Goal: Find specific page/section: Find specific page/section

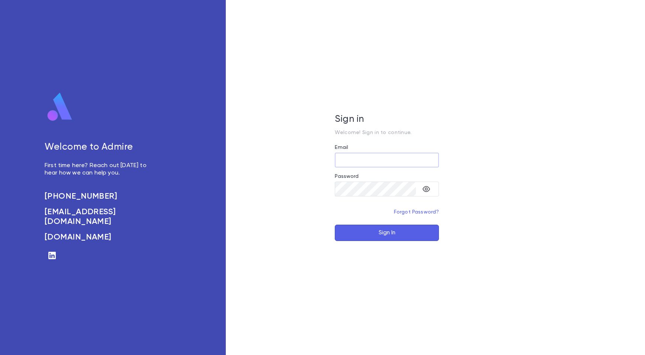
type input "**********"
click at [384, 238] on button "Sign In" at bounding box center [387, 233] width 104 height 16
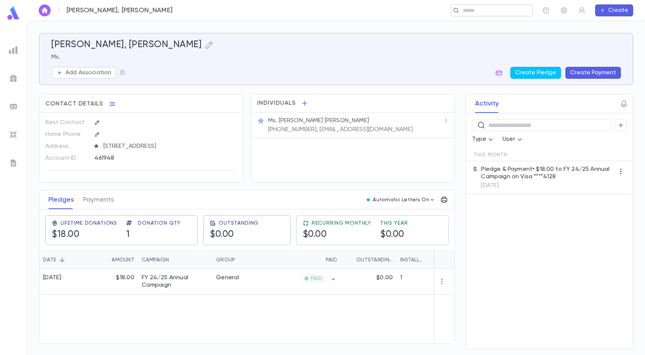
click at [490, 13] on input "text" at bounding box center [494, 10] width 69 height 7
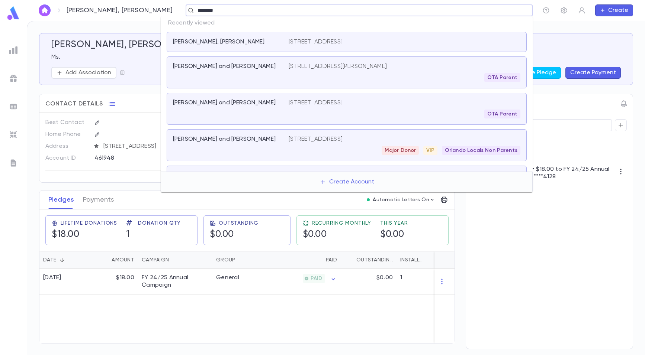
type input "*********"
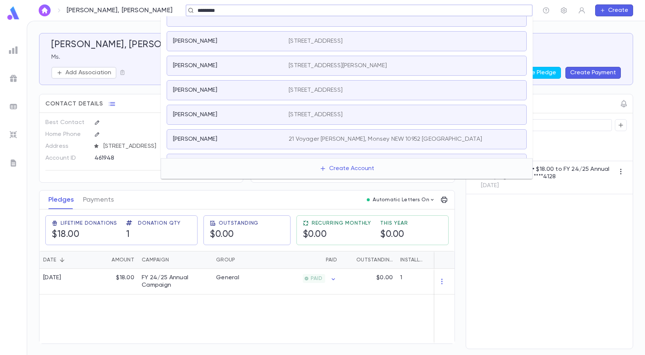
scroll to position [33, 0]
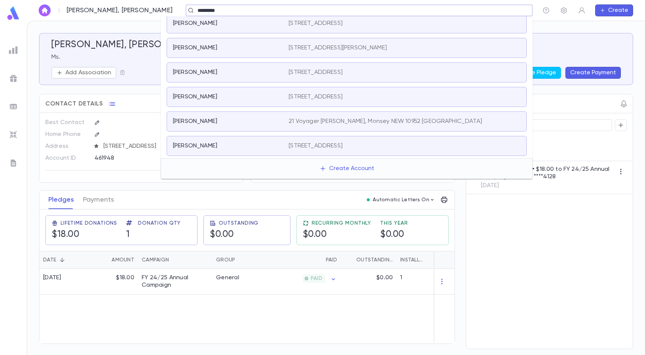
click at [264, 74] on div "[PERSON_NAME]" at bounding box center [226, 72] width 107 height 7
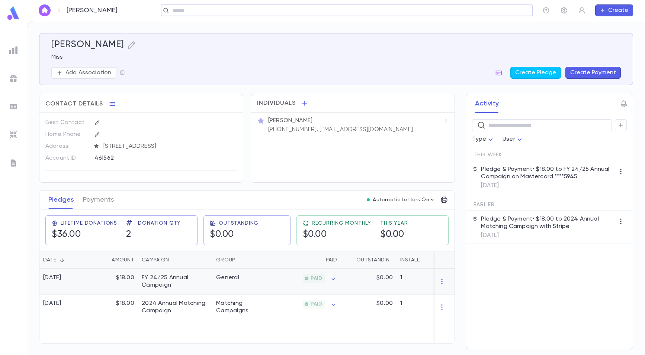
click at [290, 283] on div "PAID" at bounding box center [304, 282] width 72 height 26
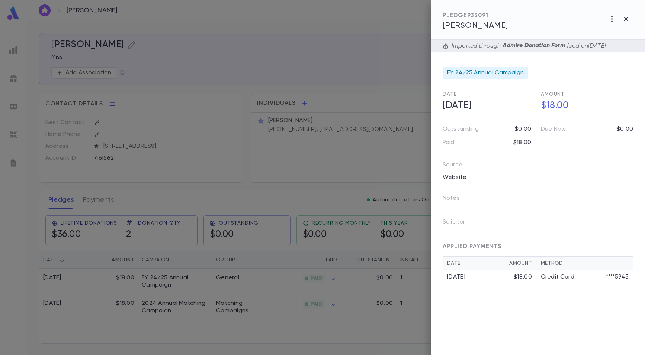
click at [340, 14] on div at bounding box center [322, 177] width 645 height 355
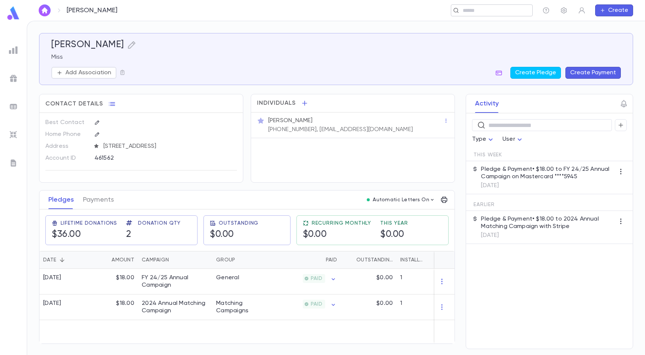
click at [485, 10] on input "text" at bounding box center [489, 10] width 58 height 7
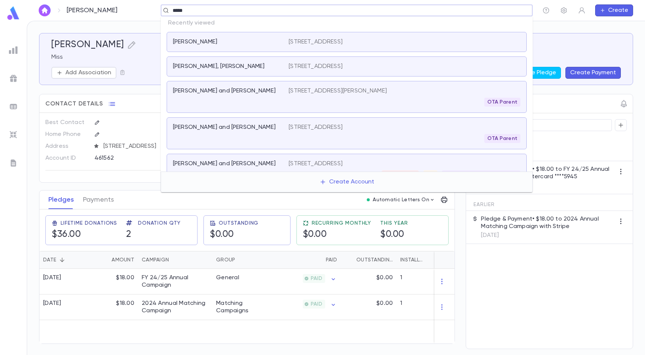
type input "******"
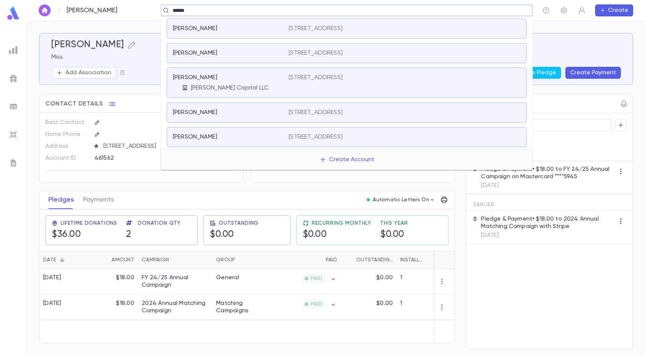
click at [225, 138] on div "[PERSON_NAME]" at bounding box center [226, 136] width 107 height 7
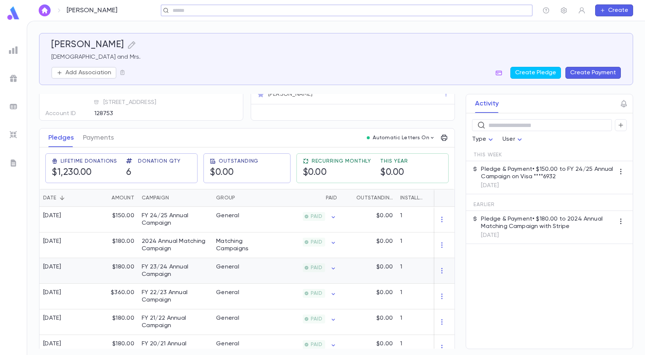
scroll to position [82, 0]
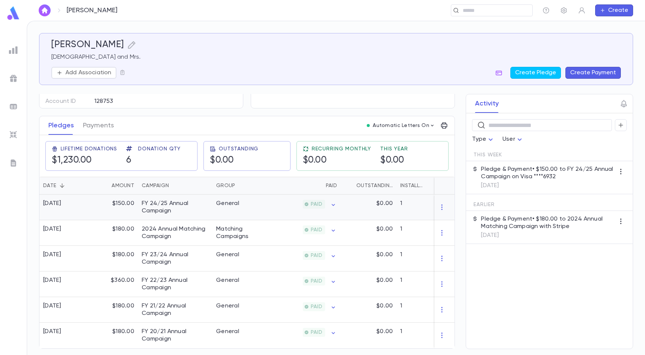
click at [263, 204] on div "General" at bounding box center [240, 208] width 56 height 26
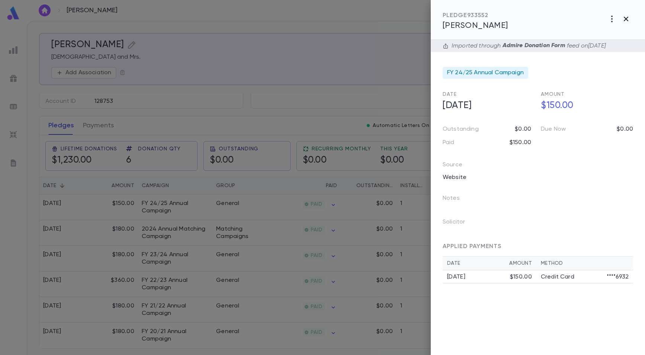
click at [627, 19] on icon "button" at bounding box center [625, 18] width 9 height 9
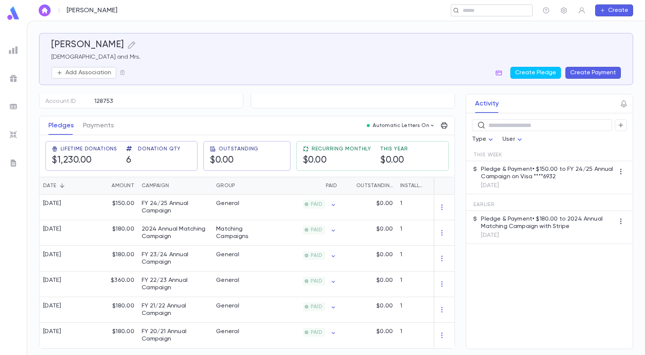
click at [487, 12] on input "text" at bounding box center [489, 10] width 58 height 7
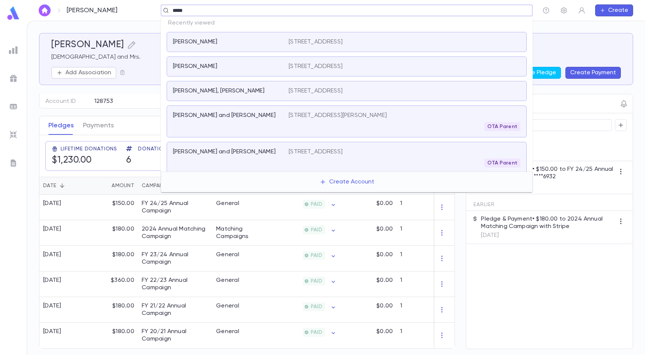
type input "******"
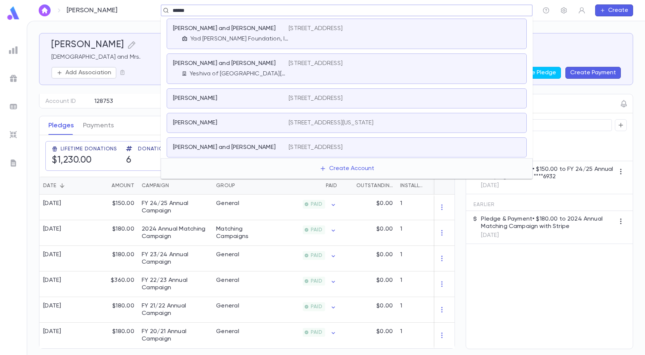
click at [296, 74] on div "[STREET_ADDRESS]" at bounding box center [404, 69] width 232 height 18
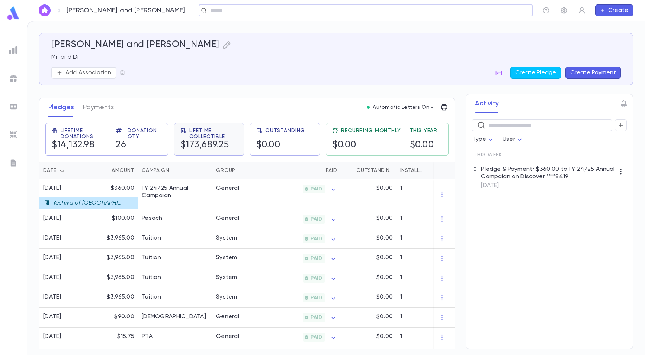
scroll to position [74, 0]
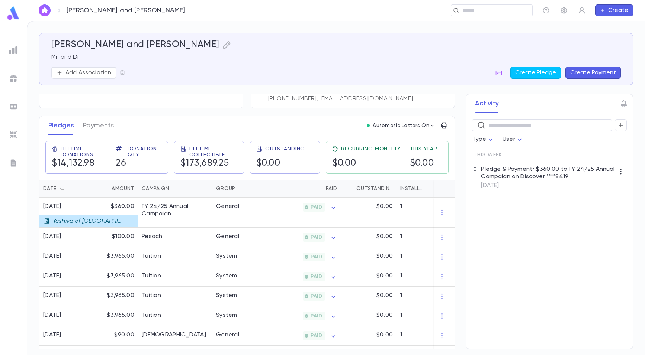
click at [546, 184] on p "[DATE]" at bounding box center [548, 185] width 134 height 7
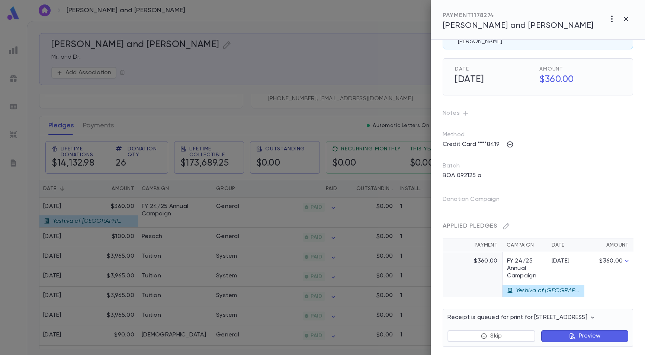
scroll to position [48, 0]
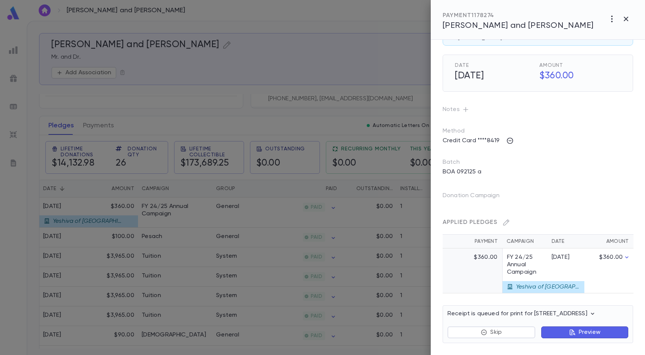
click at [339, 220] on div at bounding box center [322, 177] width 645 height 355
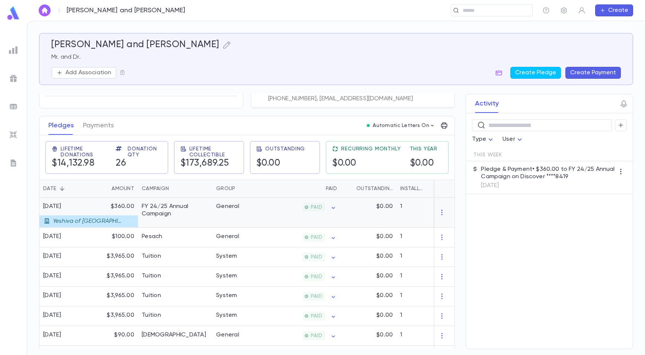
click at [361, 222] on div "$0.00" at bounding box center [369, 213] width 56 height 30
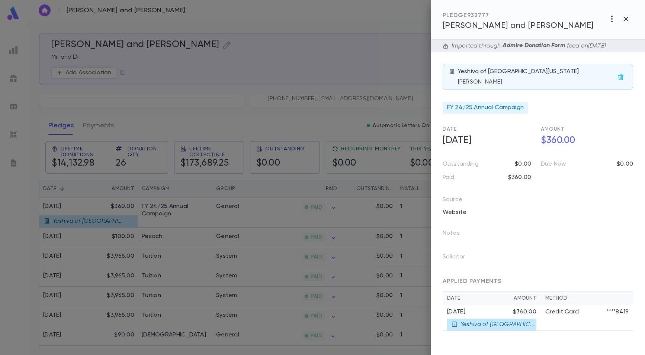
click at [284, 103] on div at bounding box center [322, 177] width 645 height 355
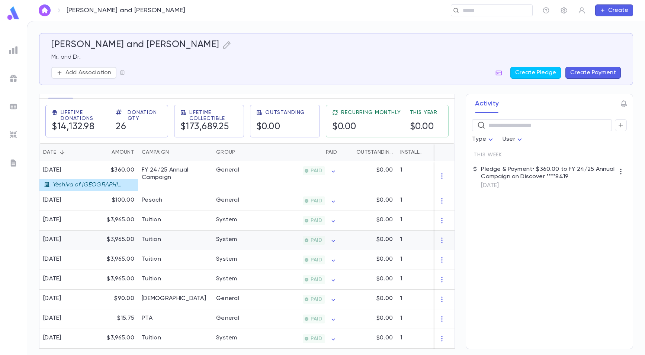
scroll to position [112, 0]
click at [213, 188] on div "General" at bounding box center [240, 176] width 56 height 30
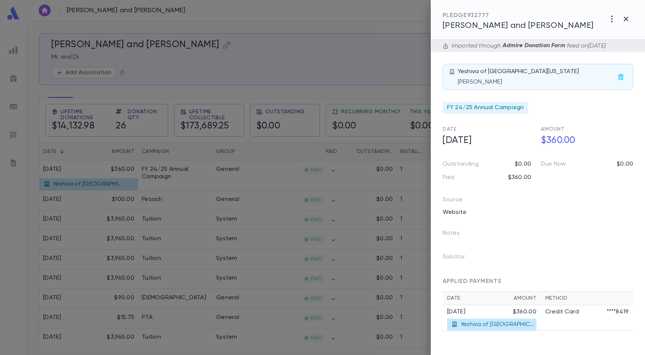
click at [374, 59] on div at bounding box center [322, 177] width 645 height 355
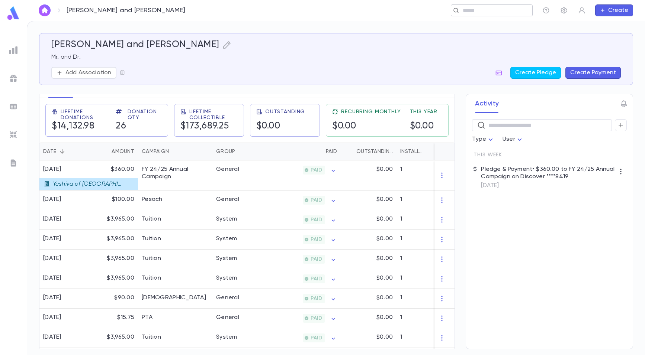
click at [466, 12] on input "text" at bounding box center [489, 10] width 58 height 7
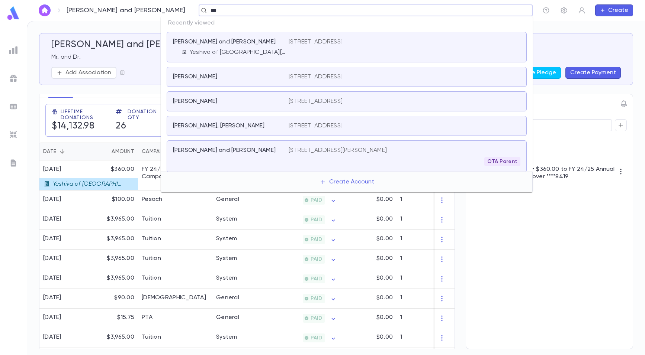
type input "****"
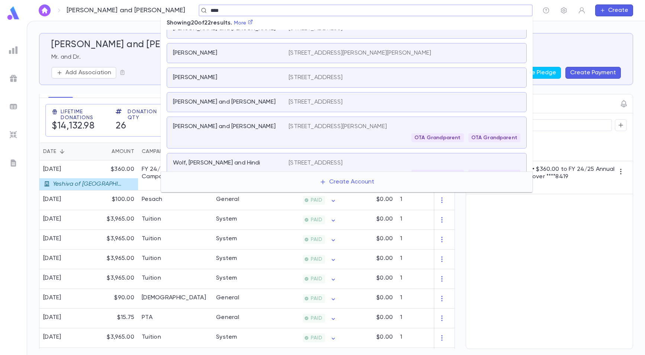
scroll to position [186, 0]
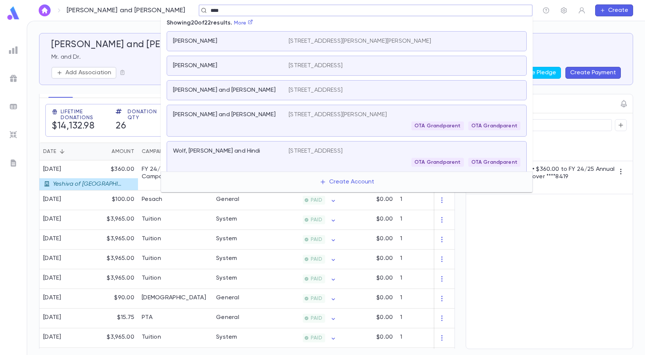
click at [310, 123] on div "OTA Grandparent OTA Grandparent" at bounding box center [404, 126] width 232 height 9
